Goal: Task Accomplishment & Management: Complete application form

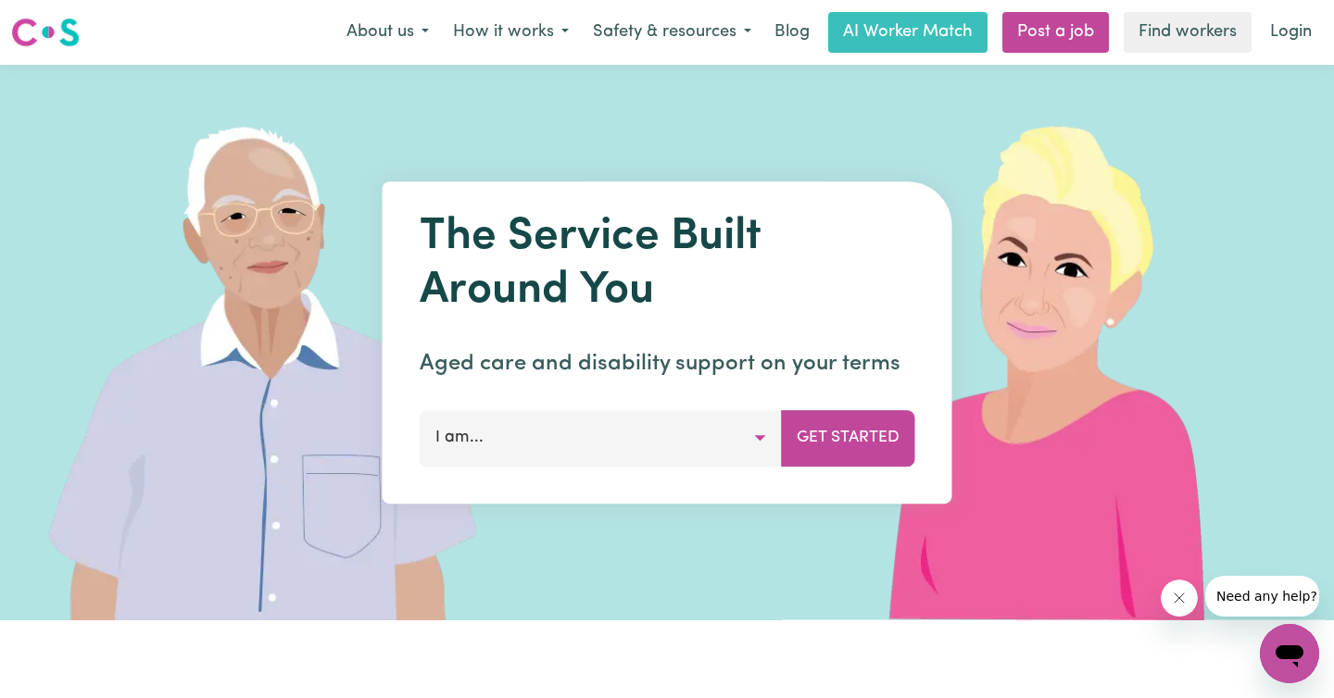
click at [600, 445] on button "I am..." at bounding box center [601, 438] width 362 height 56
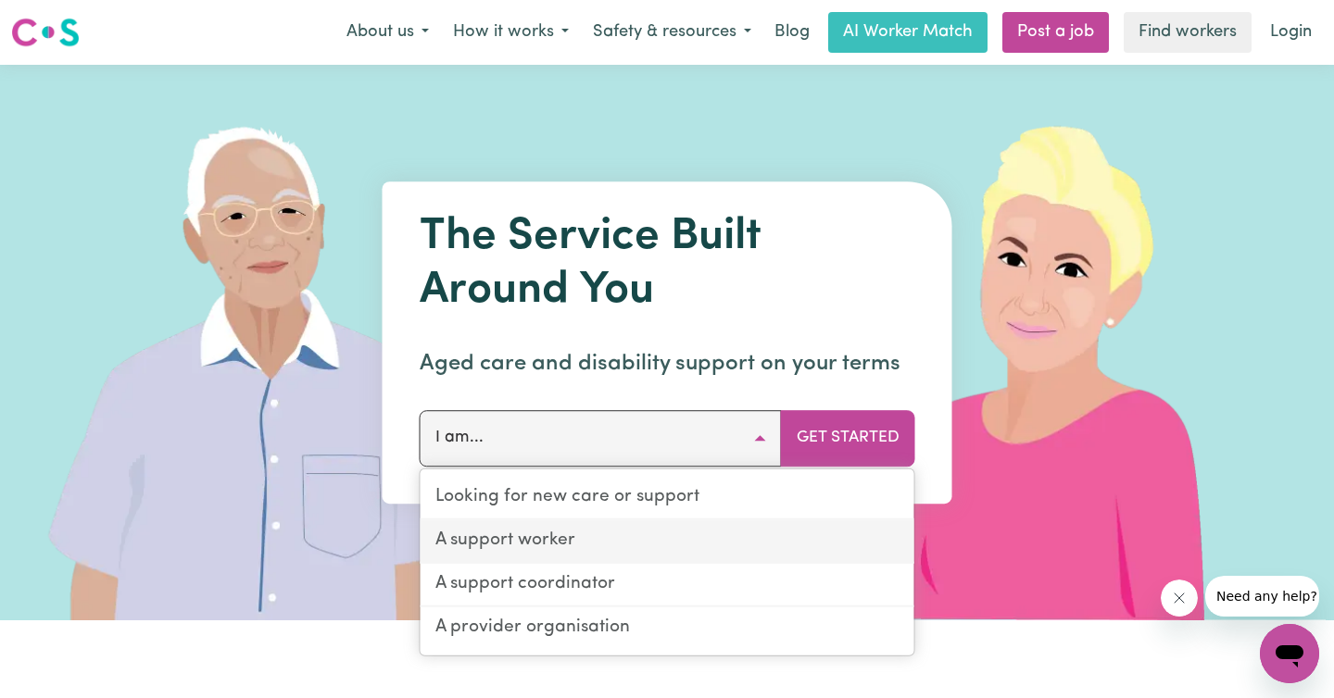
click at [606, 538] on link "A support worker" at bounding box center [668, 543] width 494 height 44
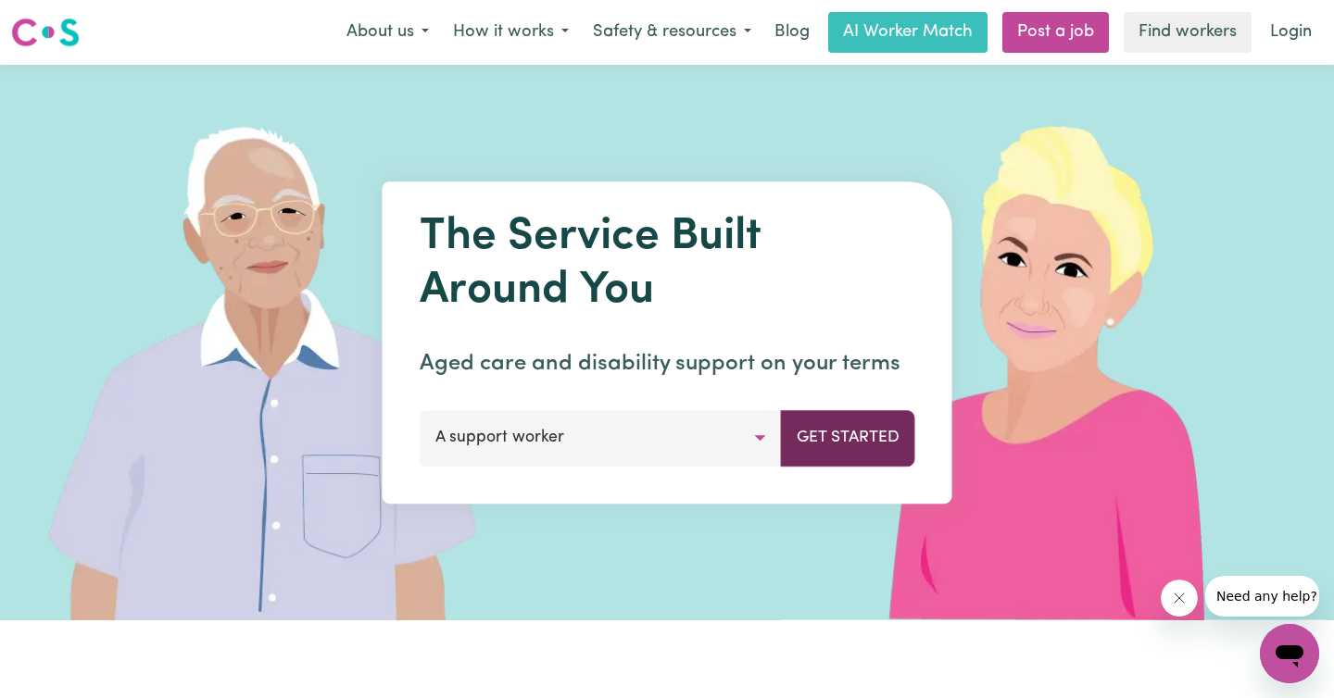
click at [880, 429] on button "Get Started" at bounding box center [848, 438] width 134 height 56
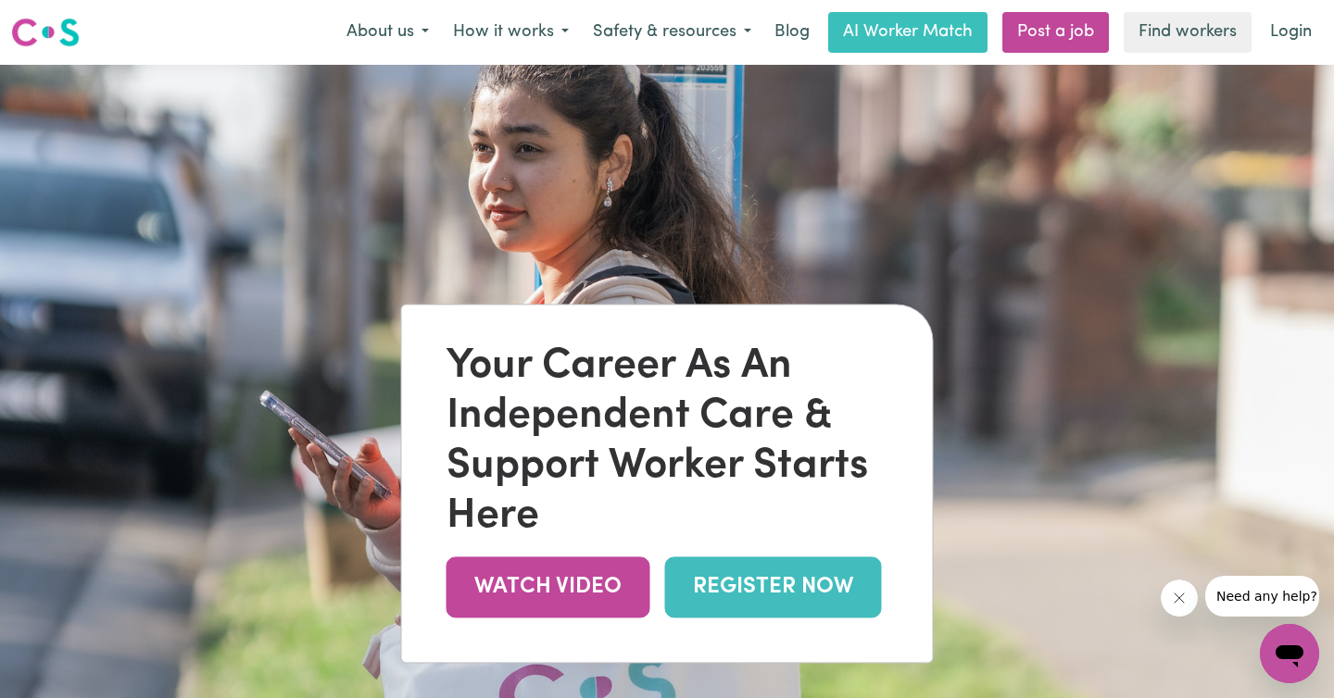
scroll to position [135, 0]
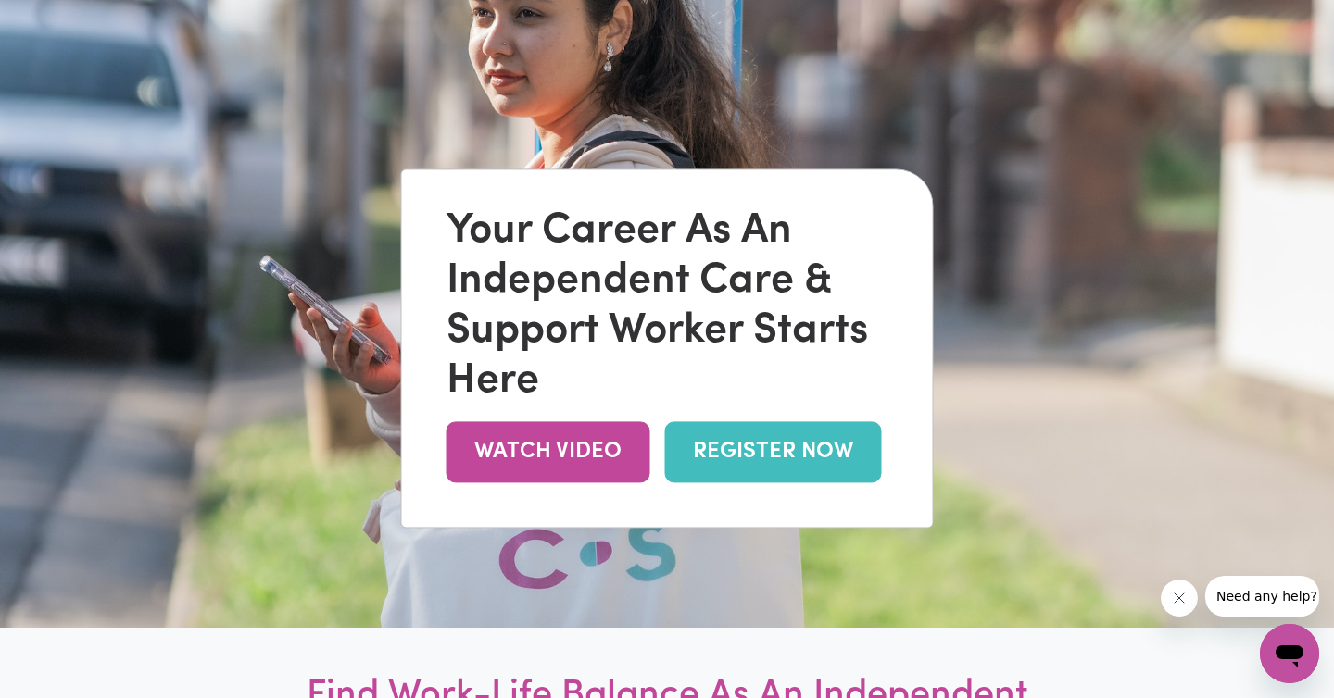
click at [734, 444] on link "REGISTER NOW" at bounding box center [773, 452] width 217 height 60
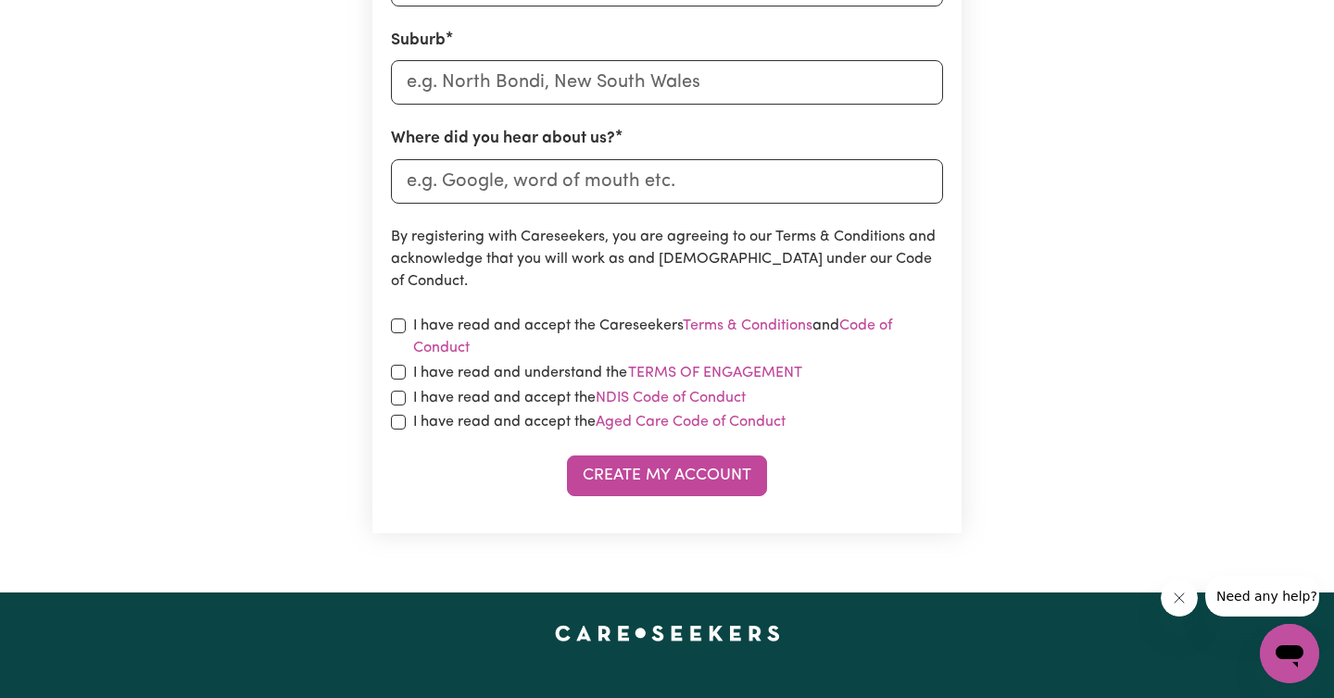
scroll to position [898, 0]
